Goal: Navigation & Orientation: Find specific page/section

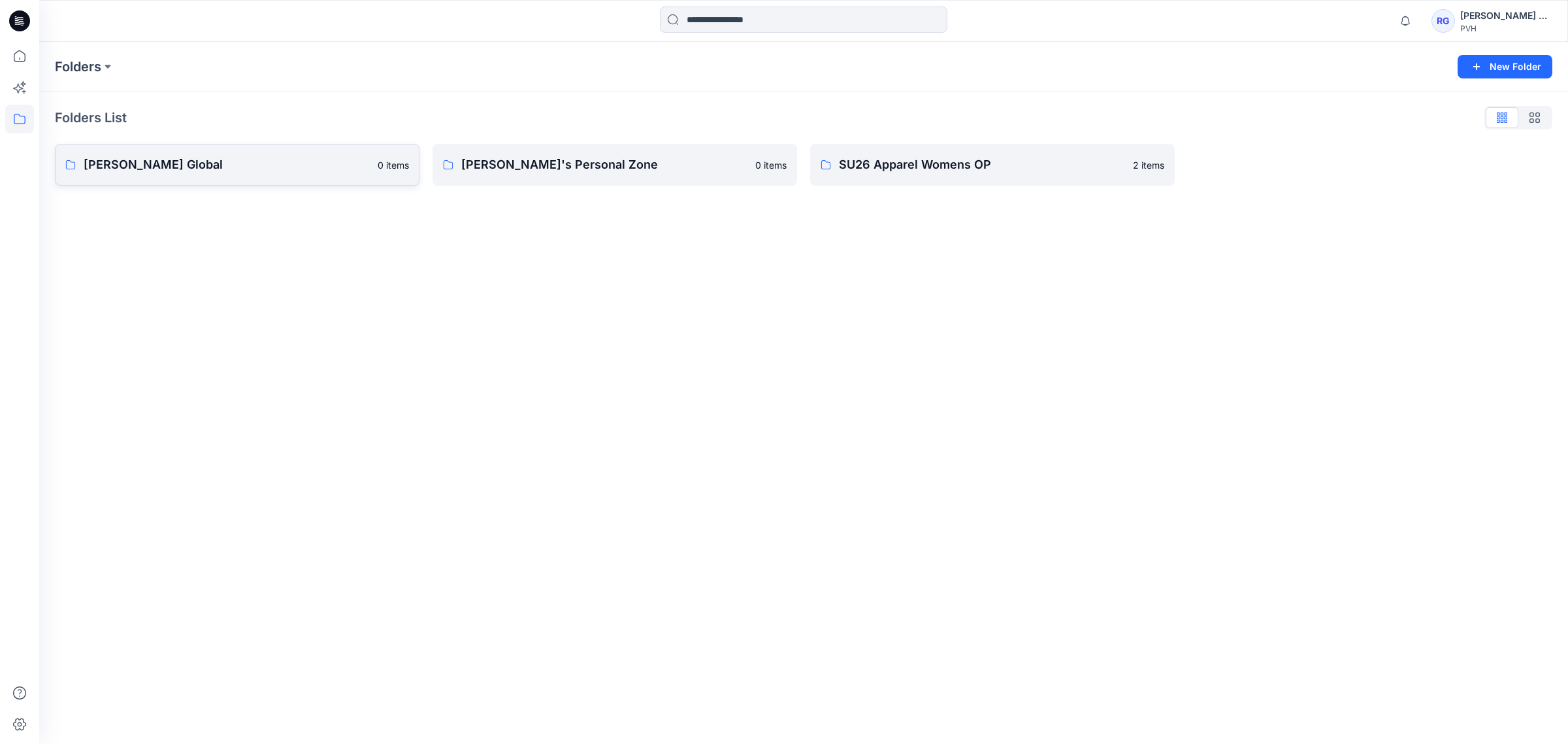
click at [119, 168] on p "[PERSON_NAME] Global" at bounding box center [227, 165] width 286 height 18
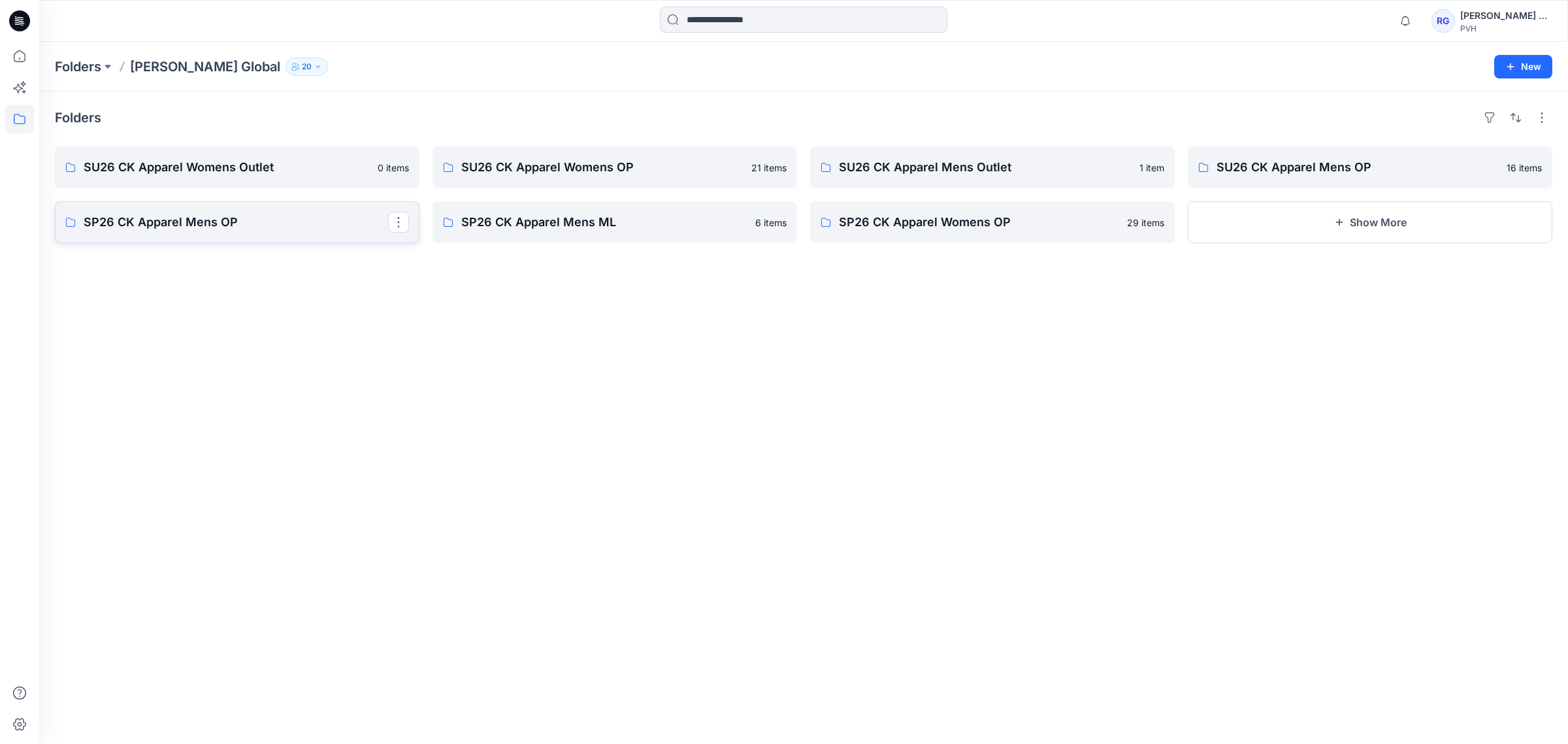
click at [223, 227] on p "SP26 CK Apparel Mens OP" at bounding box center [235, 222] width 304 height 18
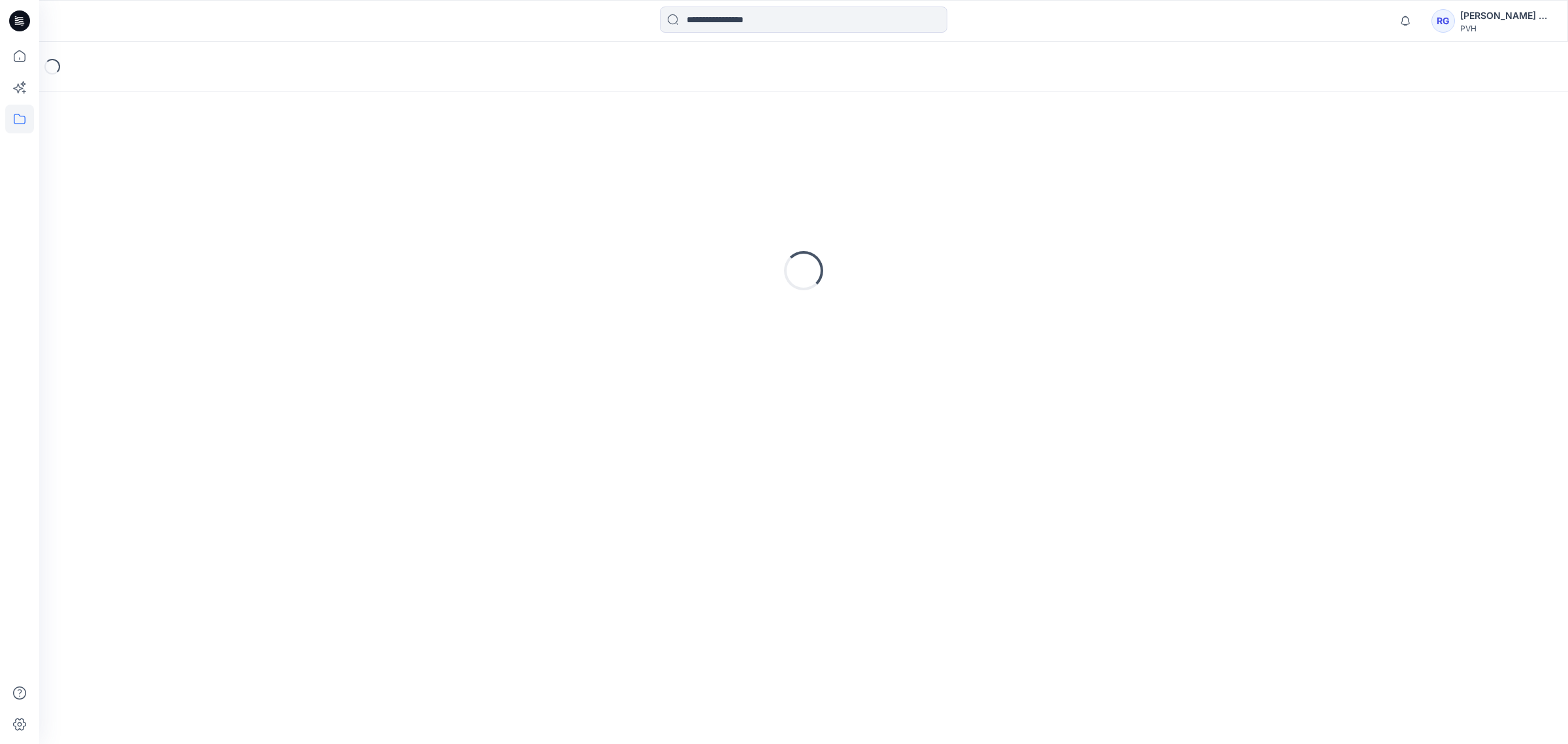
click at [223, 227] on div "Loading..." at bounding box center [804, 271] width 1498 height 327
